Goal: Transaction & Acquisition: Purchase product/service

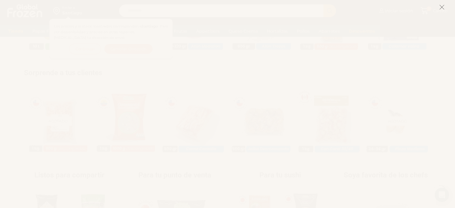
scroll to position [299, 0]
click at [442, 8] on icon at bounding box center [441, 6] width 5 height 5
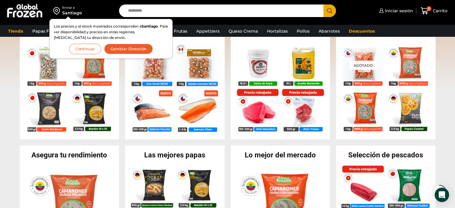
scroll to position [139, 0]
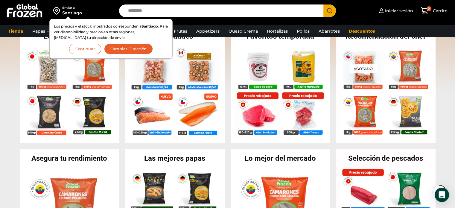
click at [85, 49] on button "Continuar" at bounding box center [85, 49] width 32 height 10
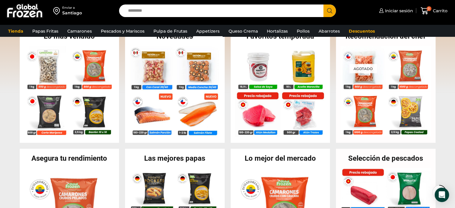
click at [202, 30] on link "Appetizers" at bounding box center [207, 30] width 29 height 11
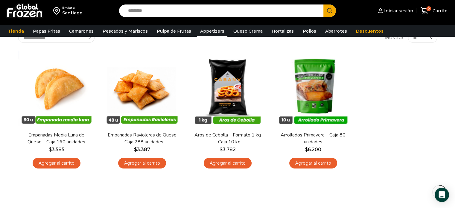
scroll to position [42, 0]
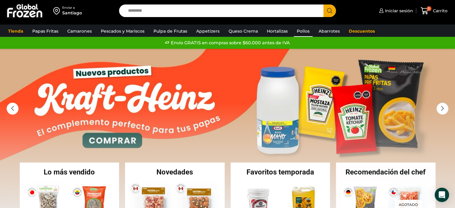
click at [295, 32] on link "Pollos" at bounding box center [303, 30] width 19 height 11
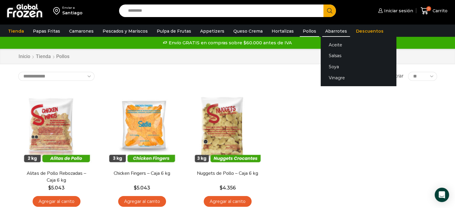
click at [326, 30] on link "Abarrotes" at bounding box center [336, 30] width 28 height 11
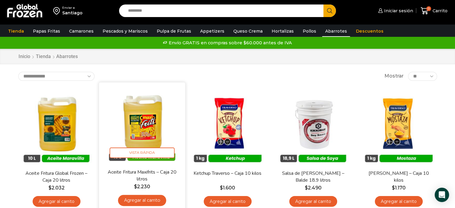
click at [138, 199] on link "Agregar al carrito" at bounding box center [142, 200] width 48 height 11
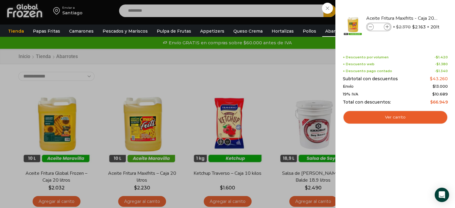
click at [419, 18] on div "1 [GEOGRAPHIC_DATA] 1 1 Shopping Cart *" at bounding box center [434, 11] width 30 height 14
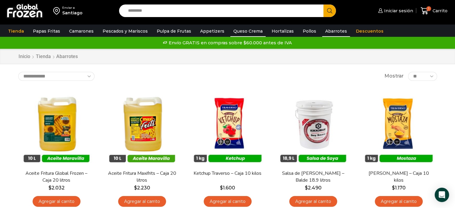
click at [241, 32] on link "Queso Crema" at bounding box center [247, 30] width 35 height 11
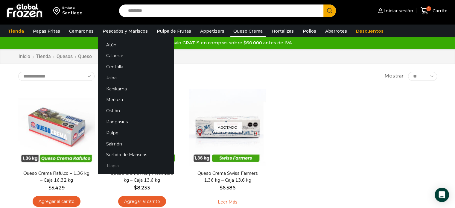
click at [109, 166] on link "Tilapia" at bounding box center [135, 165] width 75 height 11
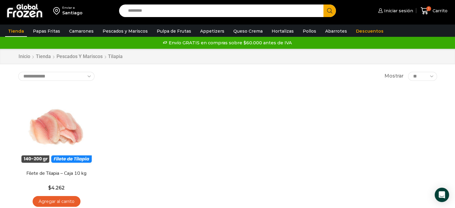
click at [16, 30] on link "Tienda" at bounding box center [16, 30] width 22 height 11
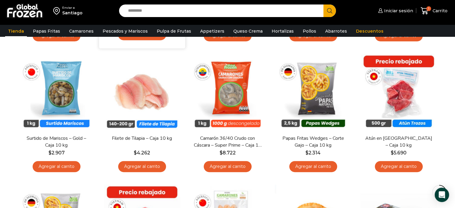
scroll to position [449, 0]
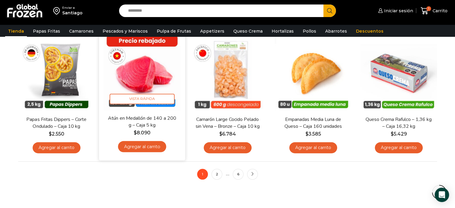
click at [169, 110] on img at bounding box center [142, 71] width 77 height 77
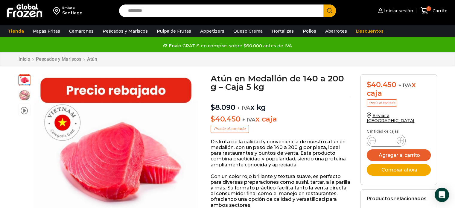
click at [27, 9] on img at bounding box center [24, 11] width 37 height 16
